Goal: Information Seeking & Learning: Learn about a topic

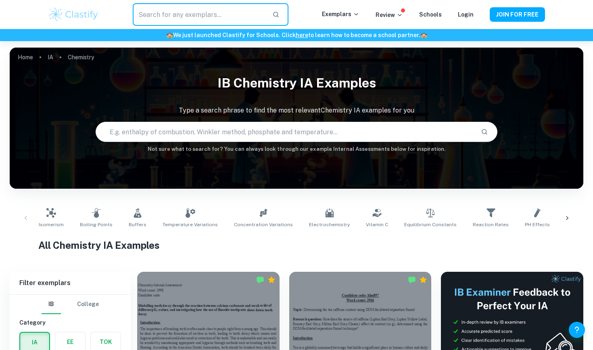
click at [222, 19] on input "text" at bounding box center [199, 14] width 133 height 23
type input "orange juice"
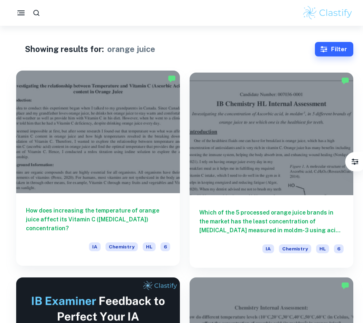
click at [125, 140] on div at bounding box center [97, 132] width 163 height 123
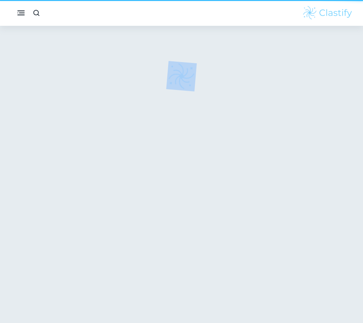
click at [125, 140] on div at bounding box center [181, 178] width 354 height 304
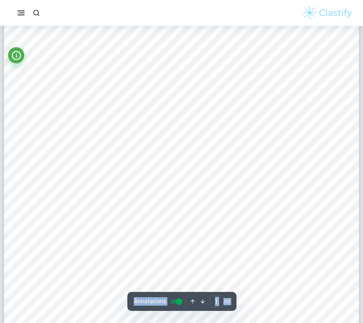
scroll to position [31, 0]
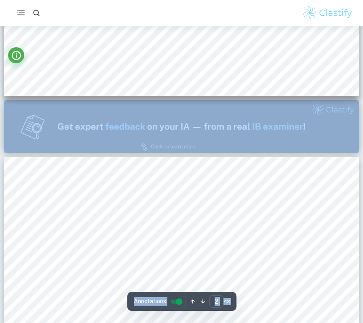
type input "1"
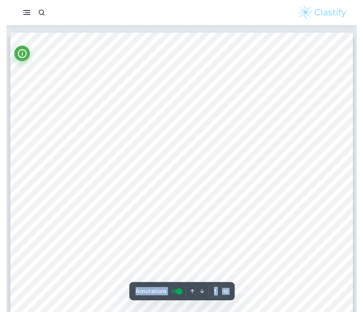
scroll to position [0, 0]
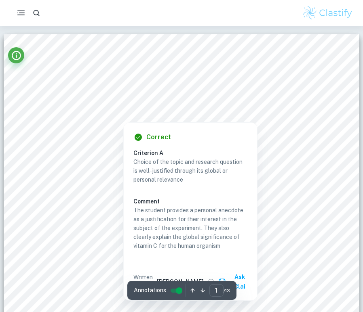
click at [256, 185] on div "Correct Criterion A Choice of the topic and research question is well-justified…" at bounding box center [190, 212] width 133 height 178
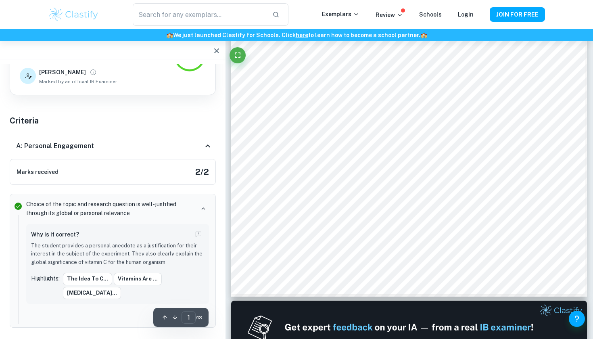
scroll to position [262, 0]
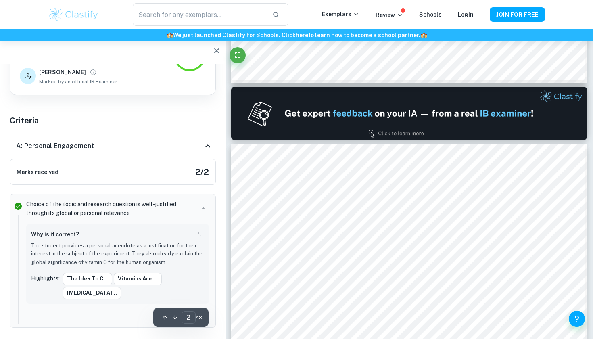
type input "1"
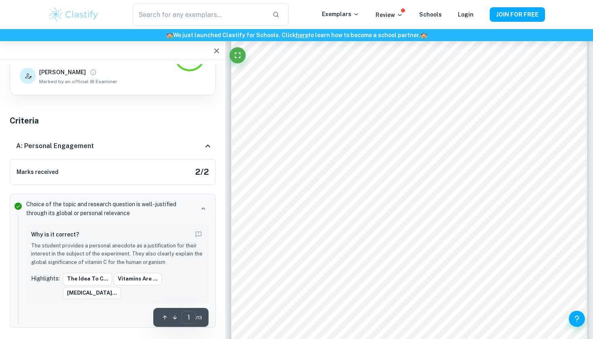
scroll to position [84, 0]
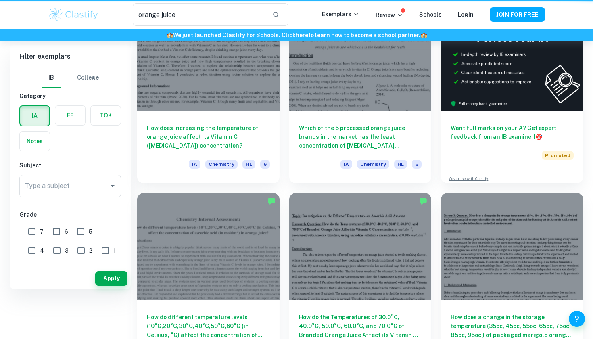
type input "orange juice"
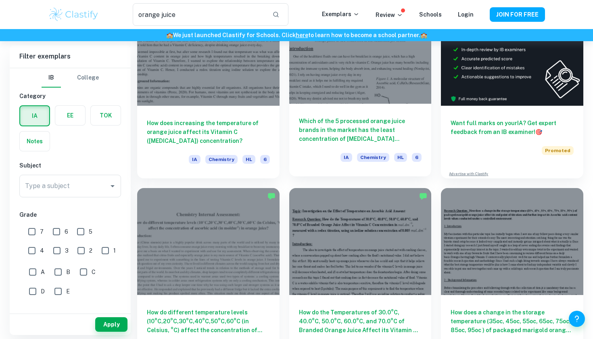
scroll to position [102, 0]
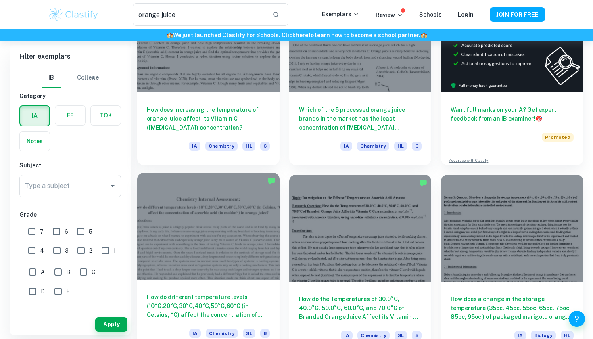
click at [248, 229] on div at bounding box center [208, 226] width 143 height 107
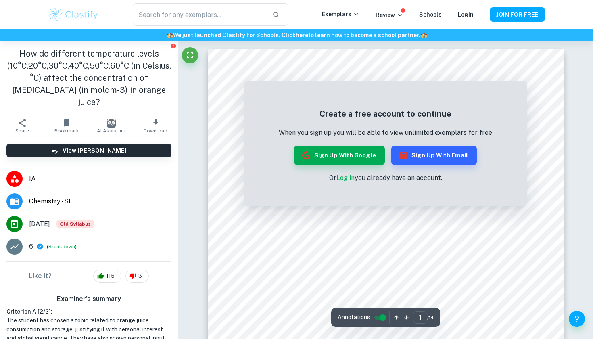
click at [507, 93] on div "Create a free account to continue When you sign up you will be able to view unl…" at bounding box center [386, 145] width 283 height 121
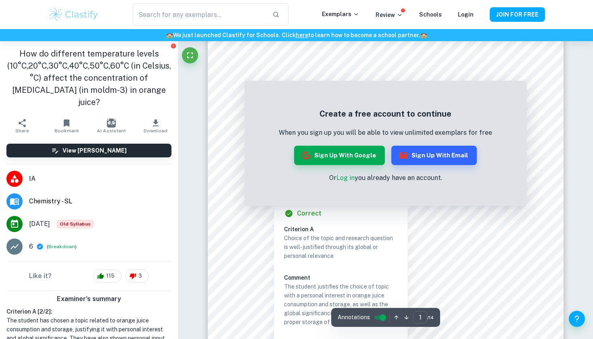
scroll to position [93, 0]
click at [434, 150] on button "Sign up with Email" at bounding box center [435, 155] width 86 height 19
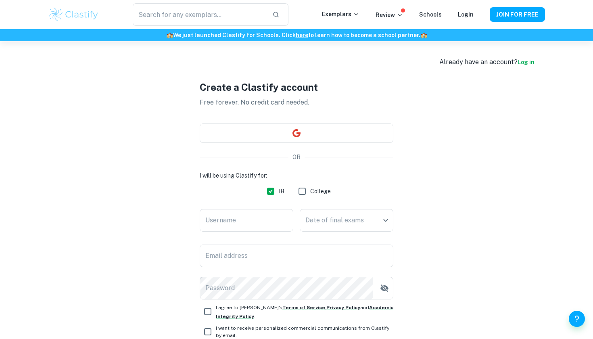
click at [367, 152] on div "Create a Clastify account Free forever. No credit card needed. OR I will be usi…" at bounding box center [297, 221] width 194 height 360
click at [287, 136] on button "button" at bounding box center [297, 133] width 194 height 19
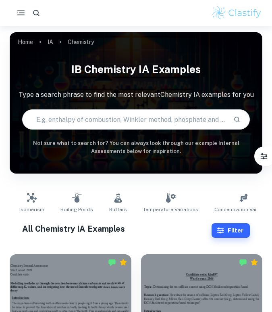
checkbox input "true"
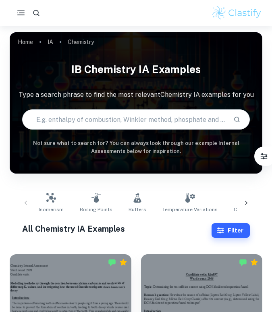
click at [88, 119] on input "text" at bounding box center [125, 119] width 204 height 23
type input "orange juice and temperature"
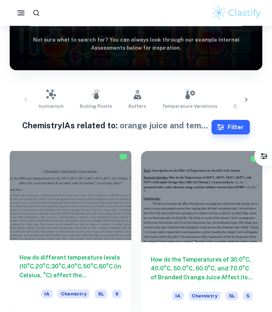
scroll to position [160, 0]
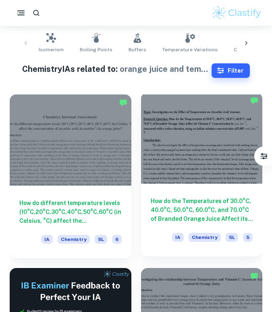
click at [182, 157] on div at bounding box center [202, 137] width 122 height 91
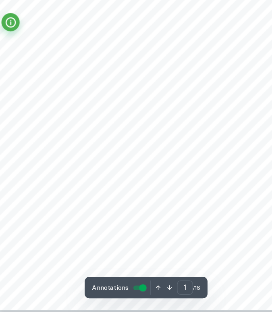
scroll to position [66, 0]
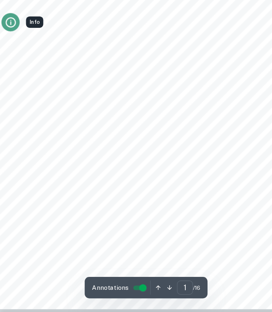
click at [15, 50] on icon "Info" at bounding box center [16, 55] width 11 height 11
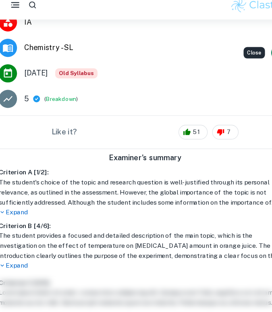
scroll to position [122, 0]
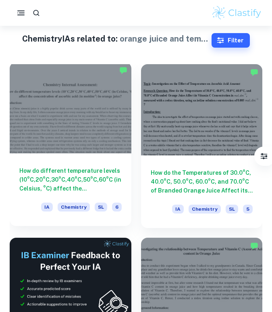
scroll to position [287, 0]
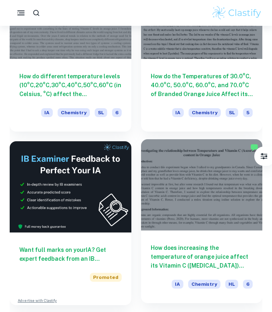
click at [193, 184] on div at bounding box center [202, 184] width 122 height 91
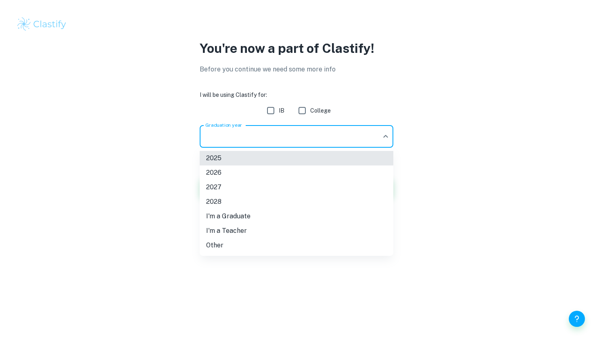
click at [346, 133] on body "We value your privacy We use cookies to enhance your browsing experience, serve…" at bounding box center [296, 169] width 593 height 339
click at [273, 173] on li "2026" at bounding box center [297, 173] width 194 height 15
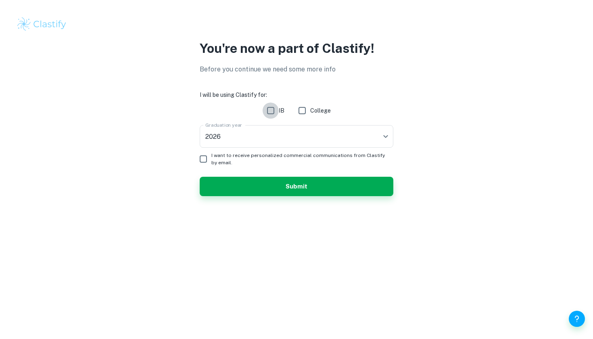
click at [268, 114] on input "IB" at bounding box center [271, 111] width 16 height 16
checkbox input "true"
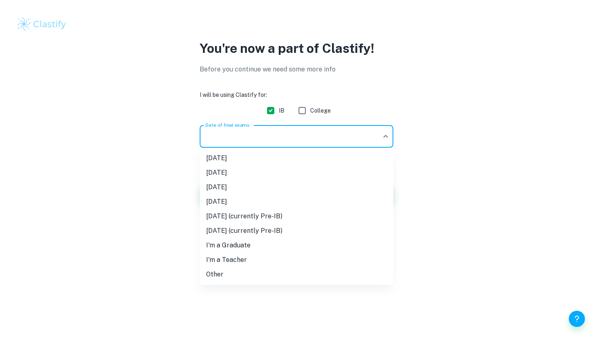
click at [233, 138] on body "We value your privacy We use cookies to enhance your browsing experience, serve…" at bounding box center [296, 169] width 593 height 339
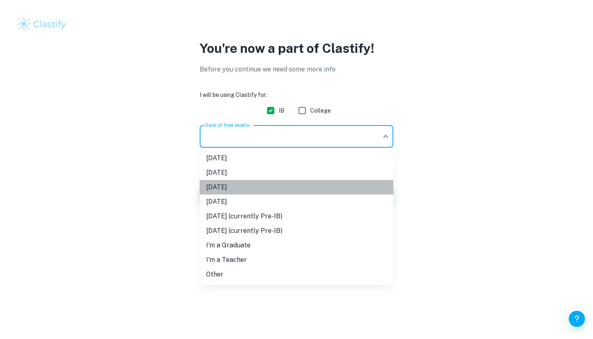
click at [229, 182] on li "[DATE]" at bounding box center [297, 187] width 194 height 15
type input "M26"
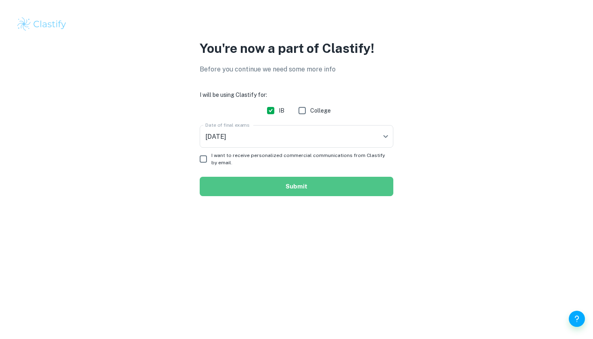
click at [233, 190] on button "Submit" at bounding box center [297, 186] width 194 height 19
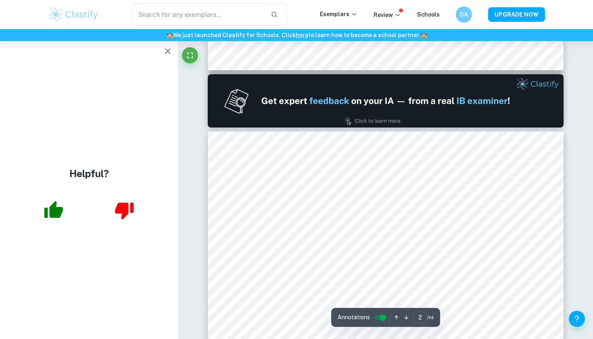
scroll to position [466, 0]
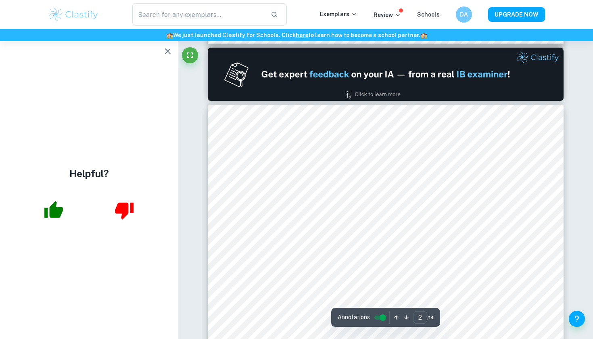
type input "1"
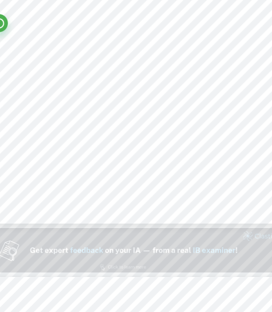
scroll to position [152, 0]
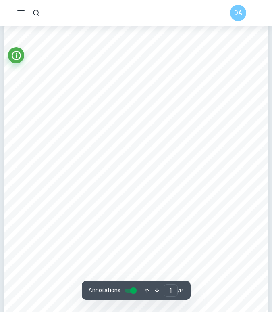
scroll to position [28, 0]
click at [19, 62] on button "Info" at bounding box center [16, 55] width 16 height 16
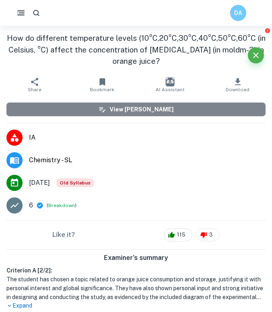
click at [62, 111] on button "View [PERSON_NAME]" at bounding box center [136, 110] width 260 height 14
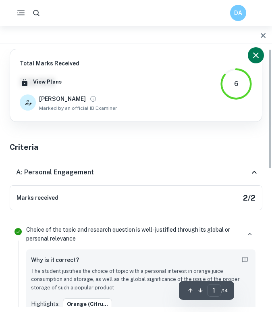
scroll to position [0, 0]
click at [262, 54] on button "Close" at bounding box center [256, 55] width 16 height 16
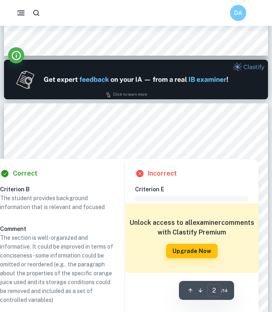
scroll to position [321, 0]
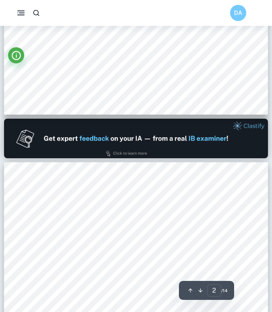
type input "1"
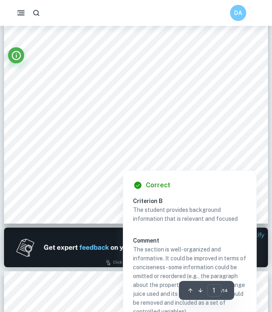
scroll to position [153, 0]
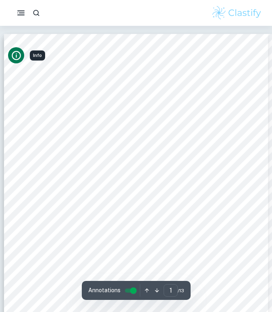
click at [19, 53] on icon "Info" at bounding box center [16, 55] width 9 height 9
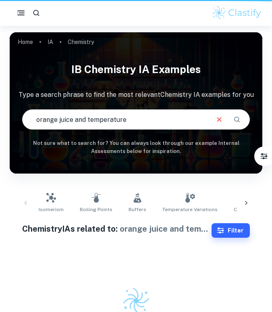
scroll to position [26, 0]
